Goal: Task Accomplishment & Management: Use online tool/utility

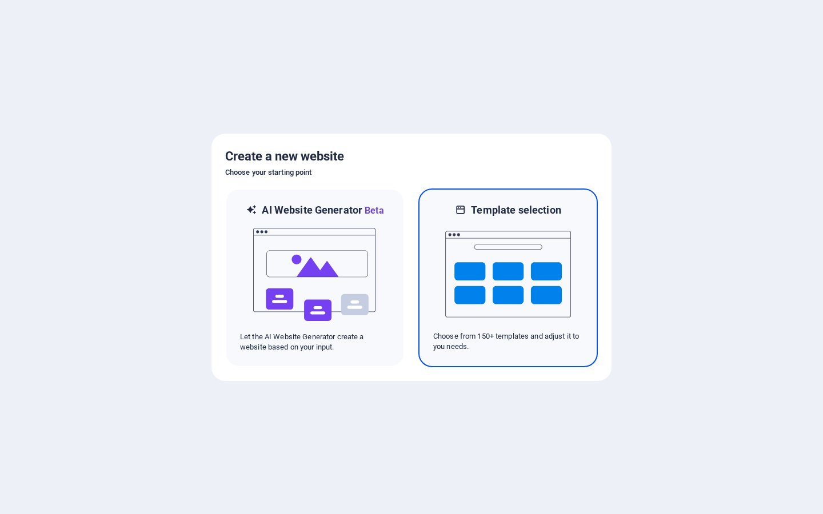
click at [527, 288] on img at bounding box center [508, 274] width 126 height 114
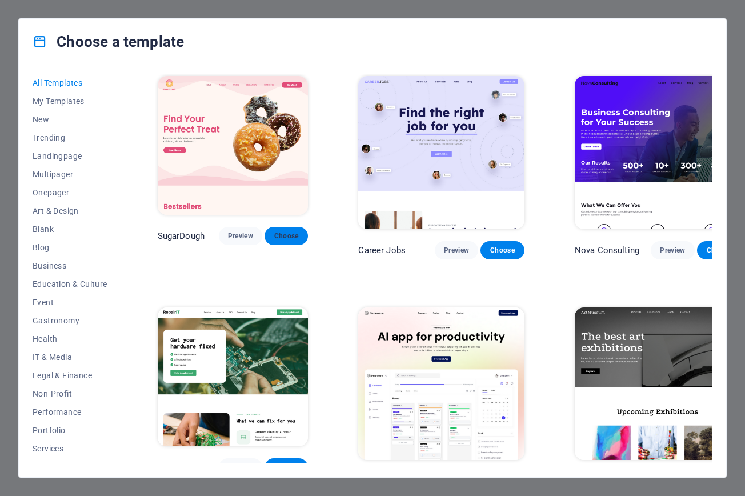
click at [291, 236] on span "Choose" at bounding box center [286, 236] width 25 height 9
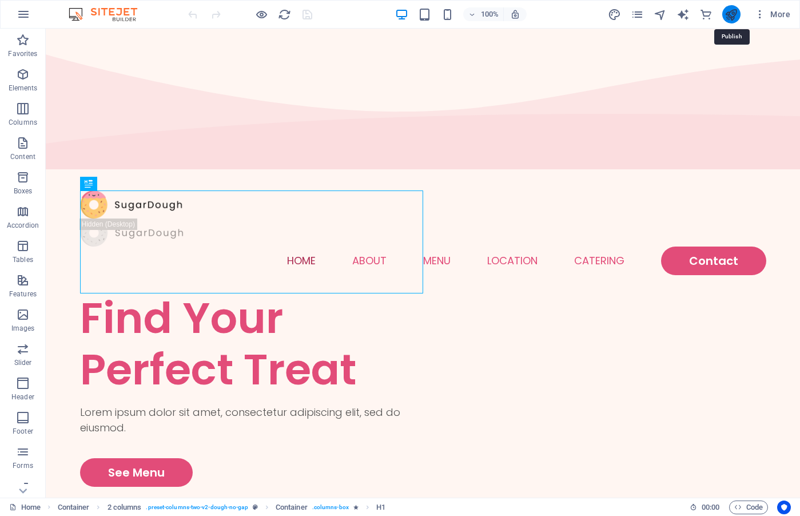
click at [732, 15] on icon "publish" at bounding box center [730, 14] width 13 height 13
